Goal: Navigation & Orientation: Find specific page/section

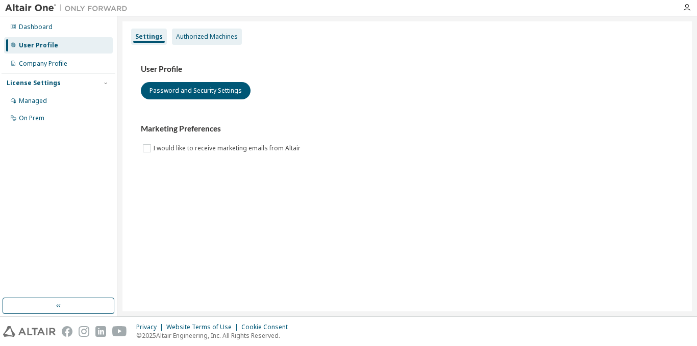
click at [192, 36] on div "Authorized Machines" at bounding box center [207, 37] width 62 height 8
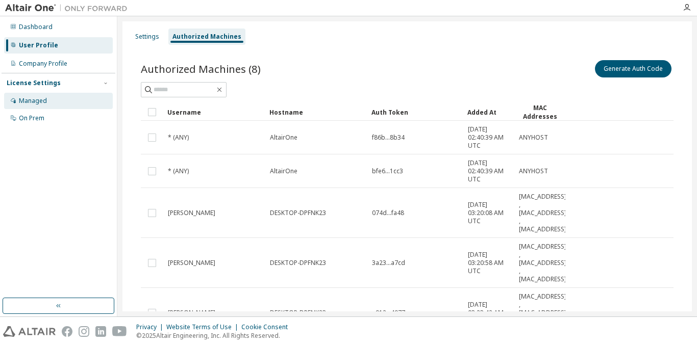
click at [40, 100] on div "Managed" at bounding box center [33, 101] width 28 height 8
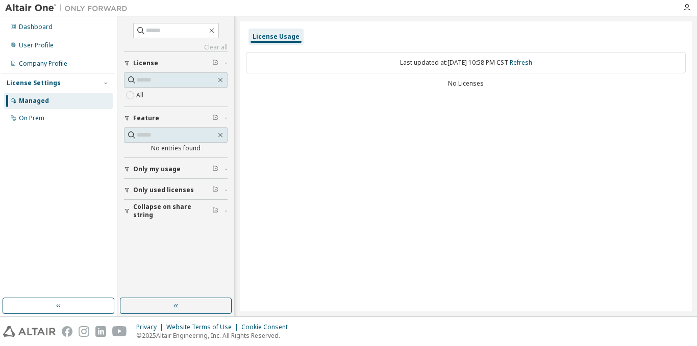
click at [150, 169] on span "Only my usage" at bounding box center [156, 169] width 47 height 8
click at [160, 226] on button "Only used licenses" at bounding box center [176, 220] width 104 height 22
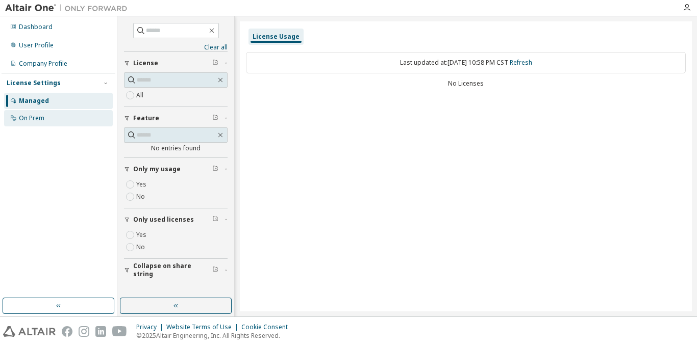
click at [23, 117] on div "On Prem" at bounding box center [32, 118] width 26 height 8
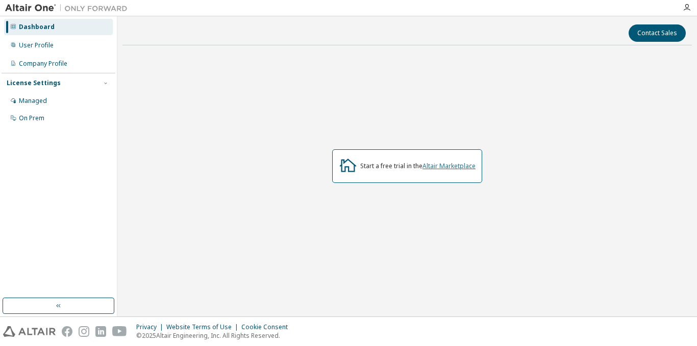
click at [459, 166] on link "Altair Marketplace" at bounding box center [449, 166] width 53 height 9
